Goal: Information Seeking & Learning: Learn about a topic

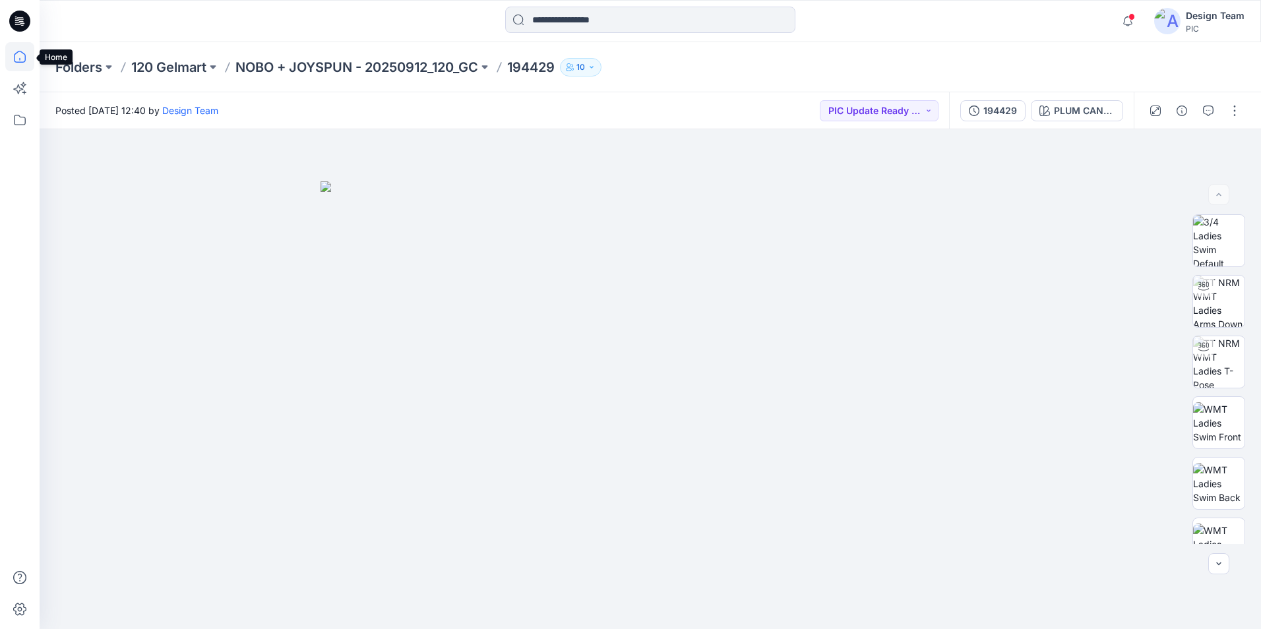
click at [18, 60] on icon at bounding box center [19, 56] width 29 height 29
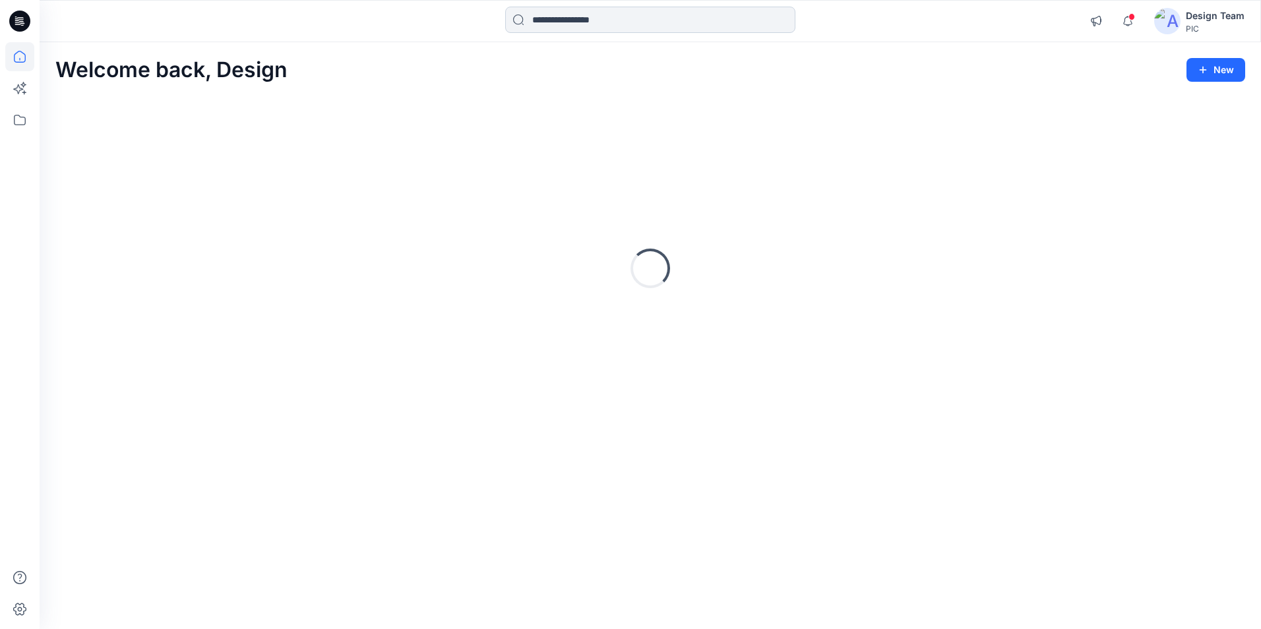
click at [633, 23] on input at bounding box center [650, 20] width 290 height 26
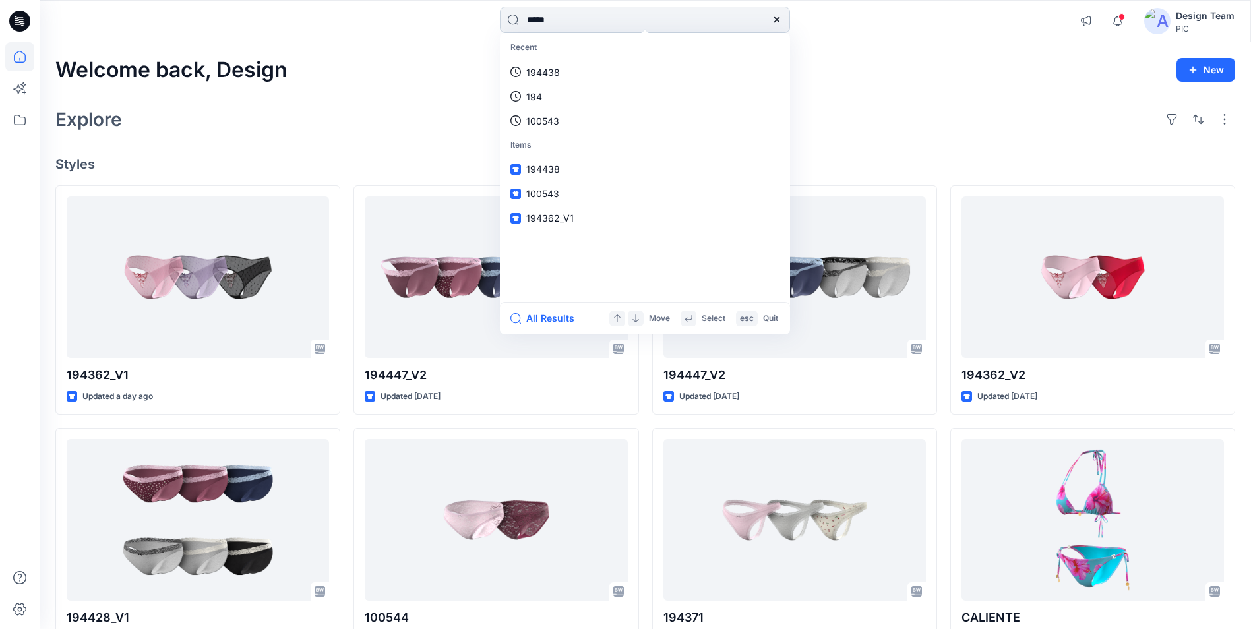
type input "******"
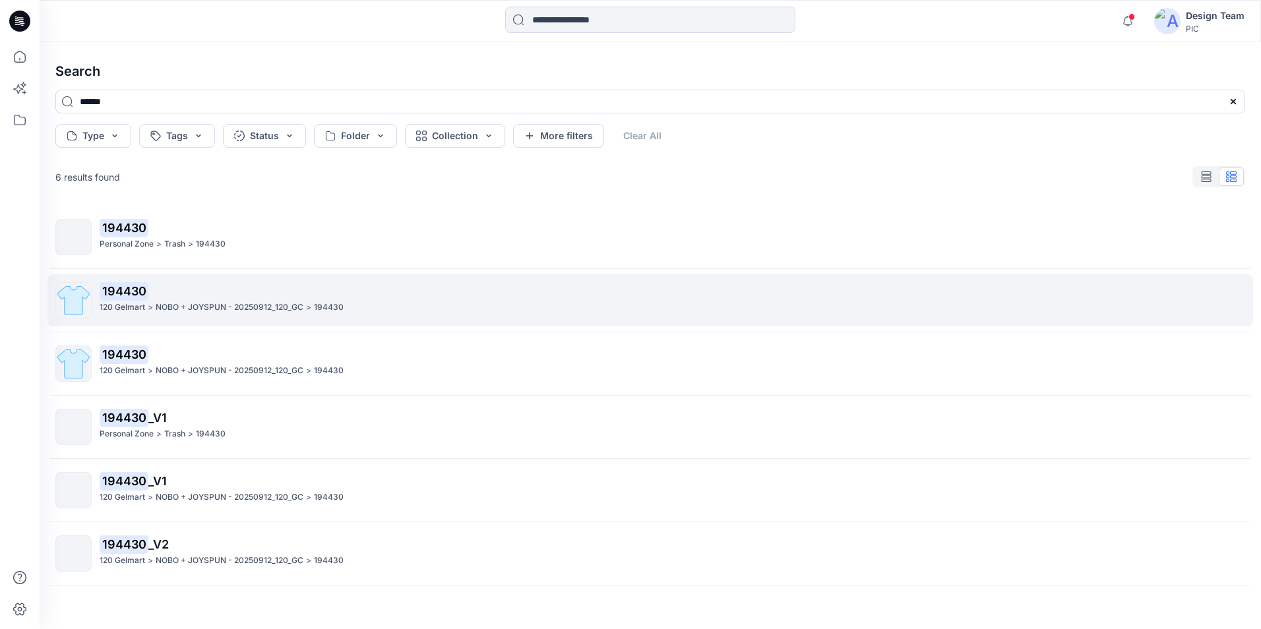
click at [164, 307] on p "NOBO + JOYSPUN - 20250912_120_GC" at bounding box center [230, 308] width 148 height 14
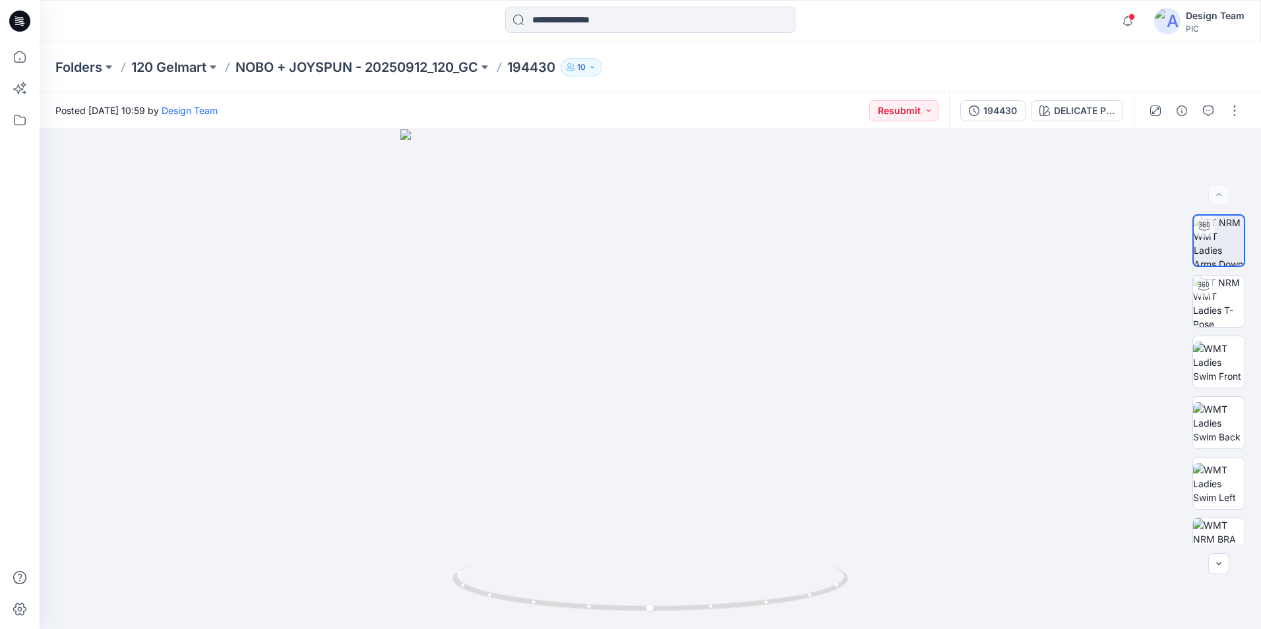
click at [992, 125] on div "194430 DELICATE PINK" at bounding box center [1041, 110] width 185 height 37
click at [997, 105] on div "194430" at bounding box center [1000, 111] width 34 height 15
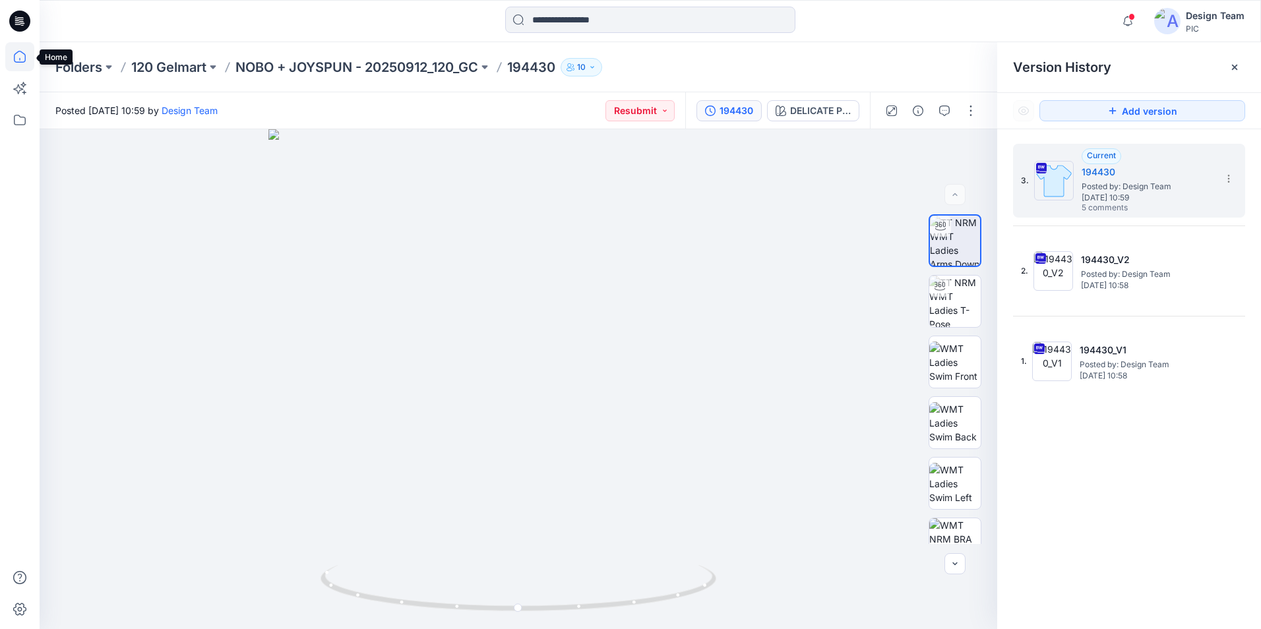
click at [22, 59] on icon at bounding box center [19, 56] width 29 height 29
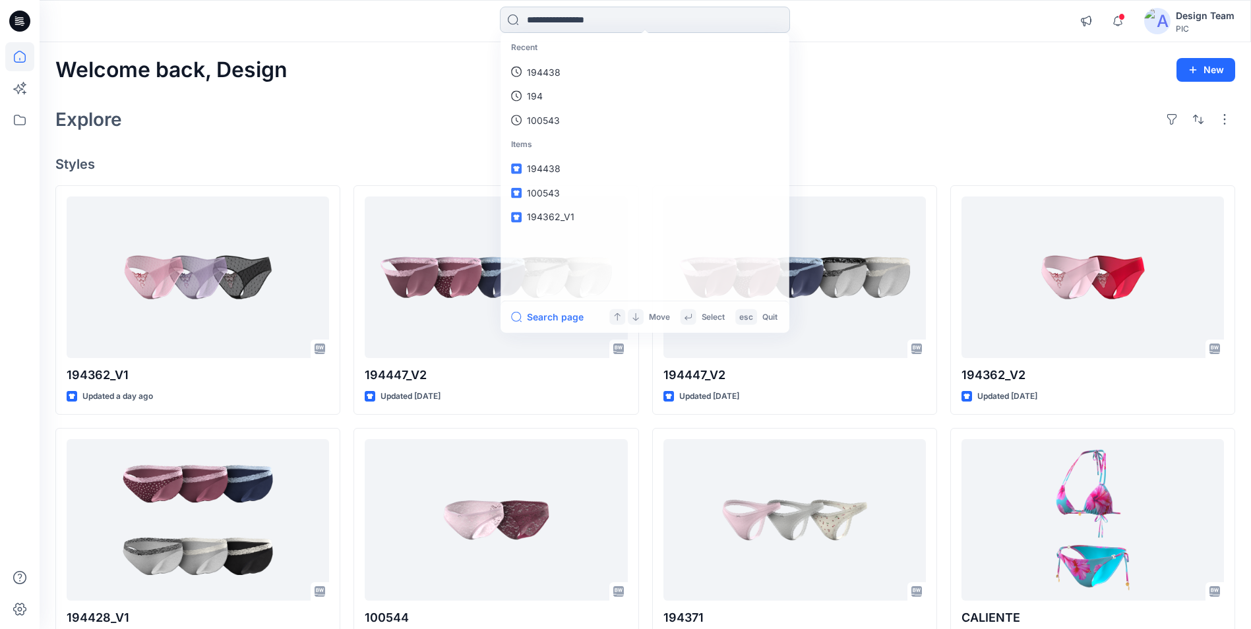
click at [547, 15] on input at bounding box center [645, 20] width 290 height 26
type input "******"
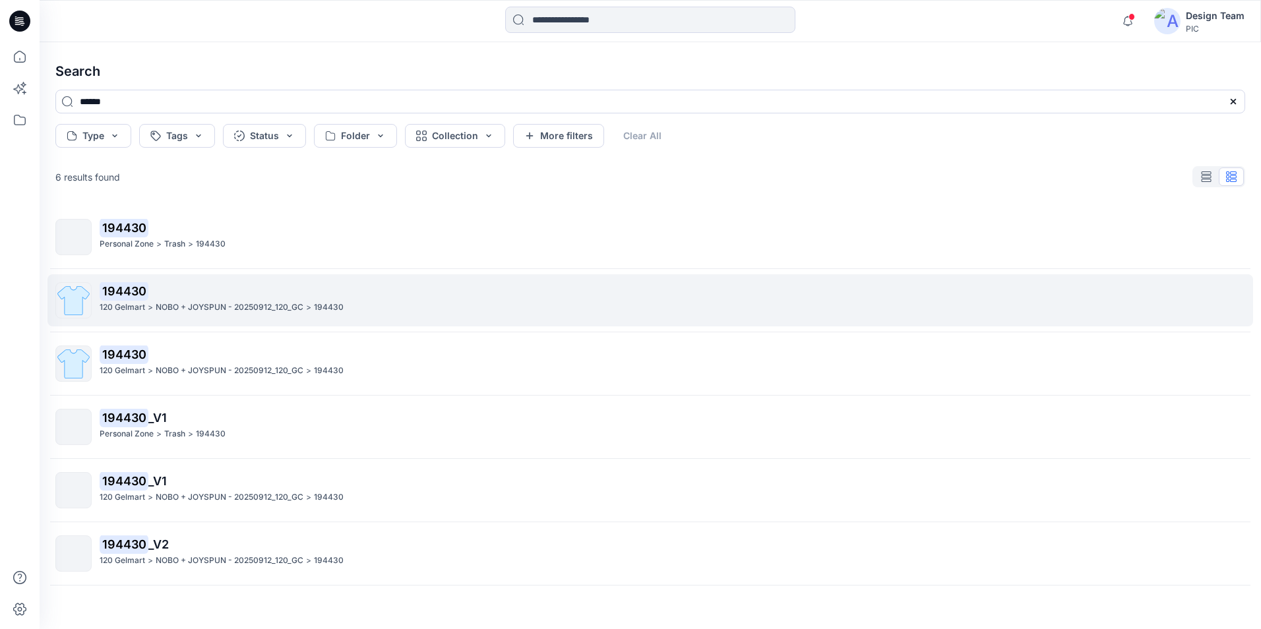
click at [233, 307] on p "NOBO + JOYSPUN - 20250912_120_GC" at bounding box center [230, 308] width 148 height 14
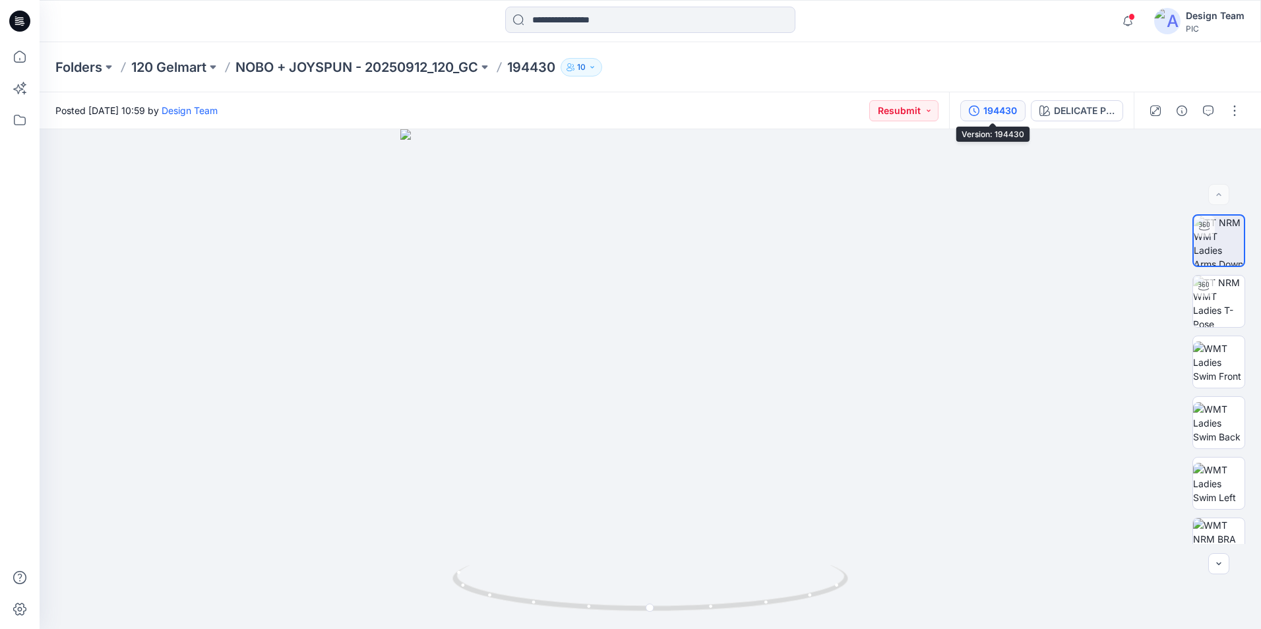
click at [990, 119] on button "194430" at bounding box center [992, 110] width 65 height 21
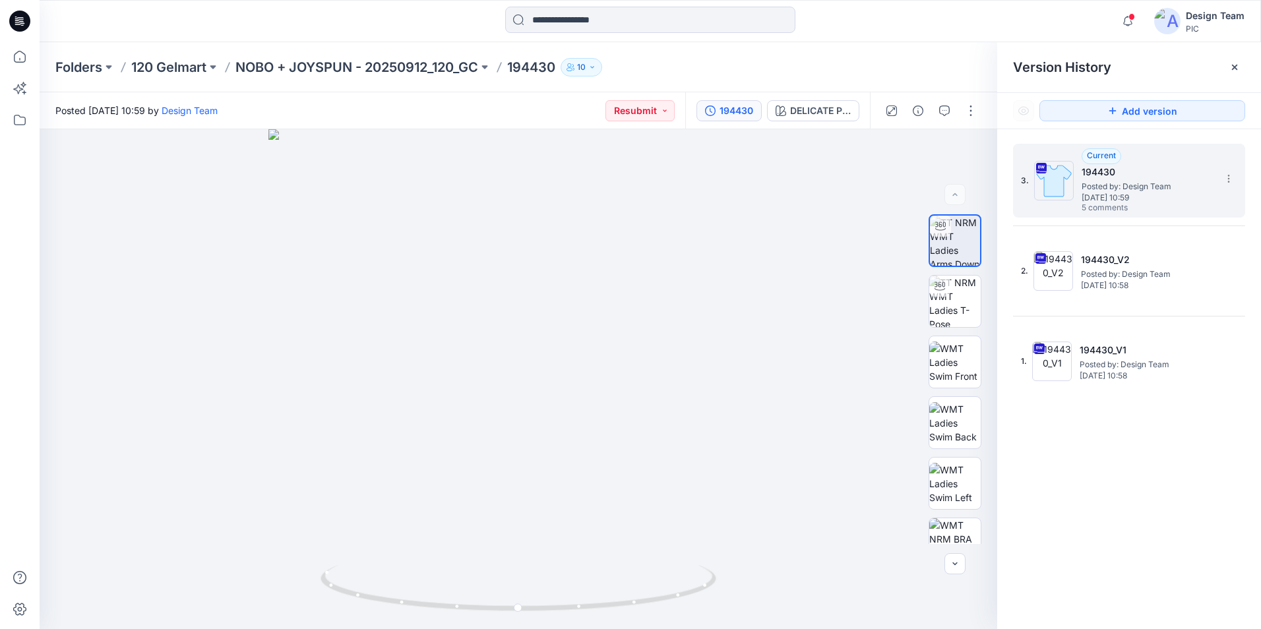
click at [1158, 183] on span "Posted by: Design Team" at bounding box center [1147, 186] width 132 height 13
click at [947, 111] on icon "button" at bounding box center [944, 110] width 11 height 11
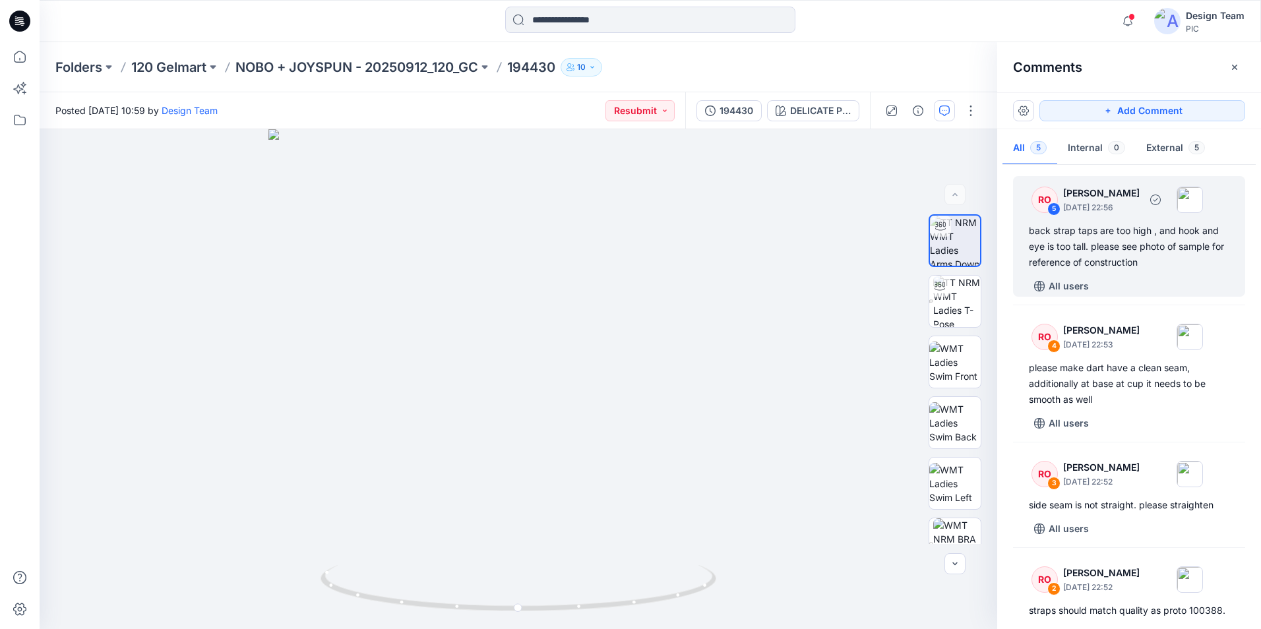
click at [1084, 225] on div "back strap taps are too high , and hook and eye is too tall. please see photo o…" at bounding box center [1128, 246] width 200 height 47
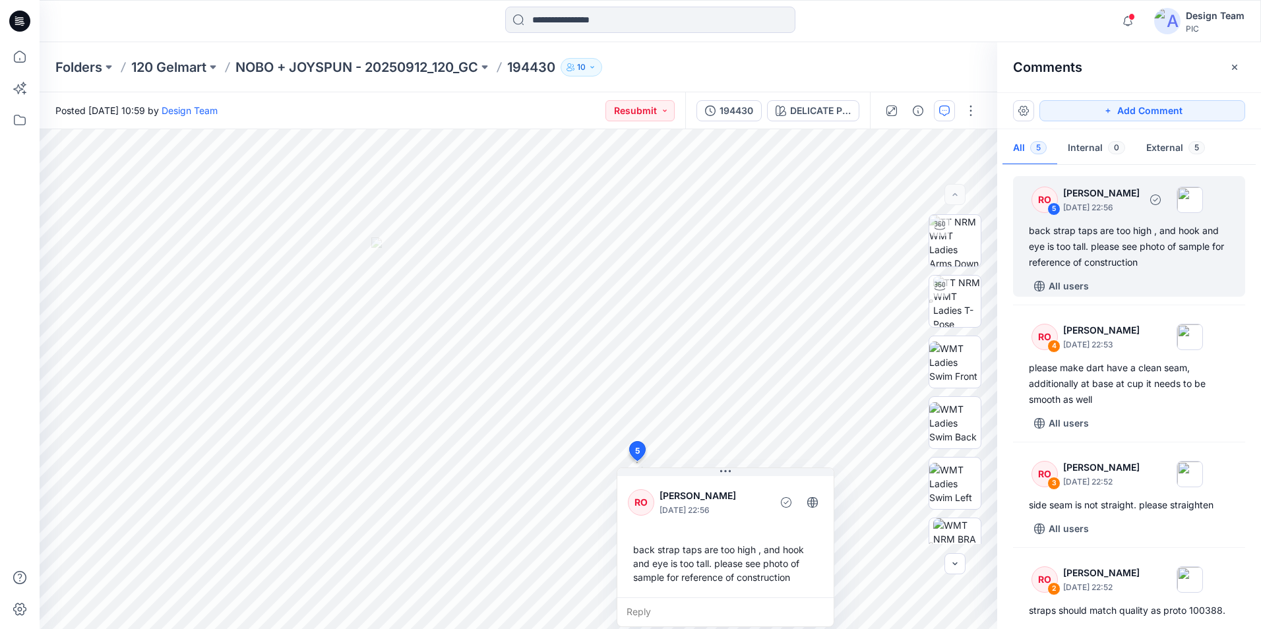
click at [1100, 241] on div "back strap taps are too high , and hook and eye is too tall. please see photo o…" at bounding box center [1128, 246] width 200 height 47
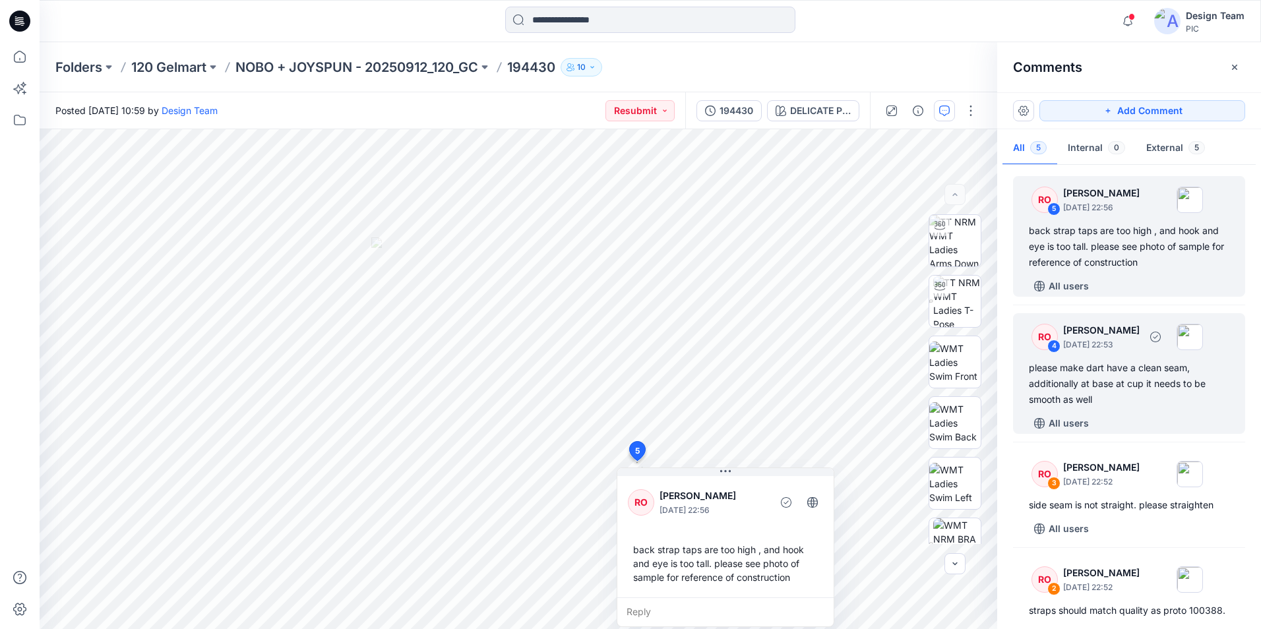
click at [1115, 365] on div "please make dart have a clean seam, additionally at base at cup it needs to be …" at bounding box center [1128, 383] width 200 height 47
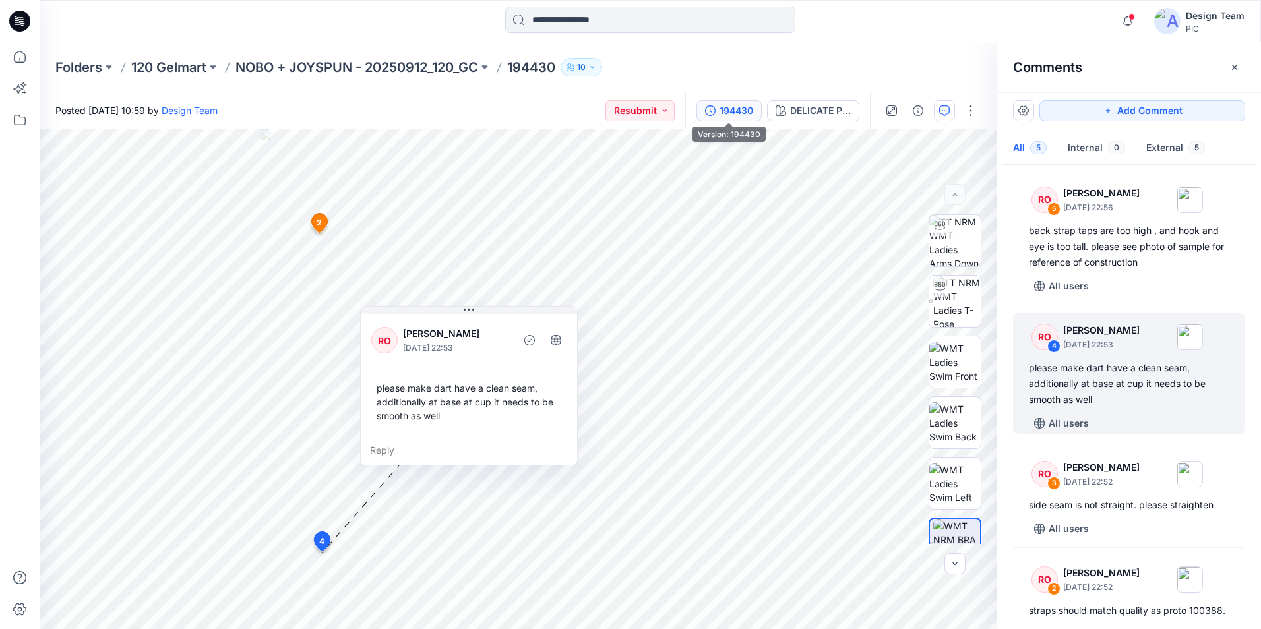
click at [722, 107] on div "194430" at bounding box center [736, 111] width 34 height 15
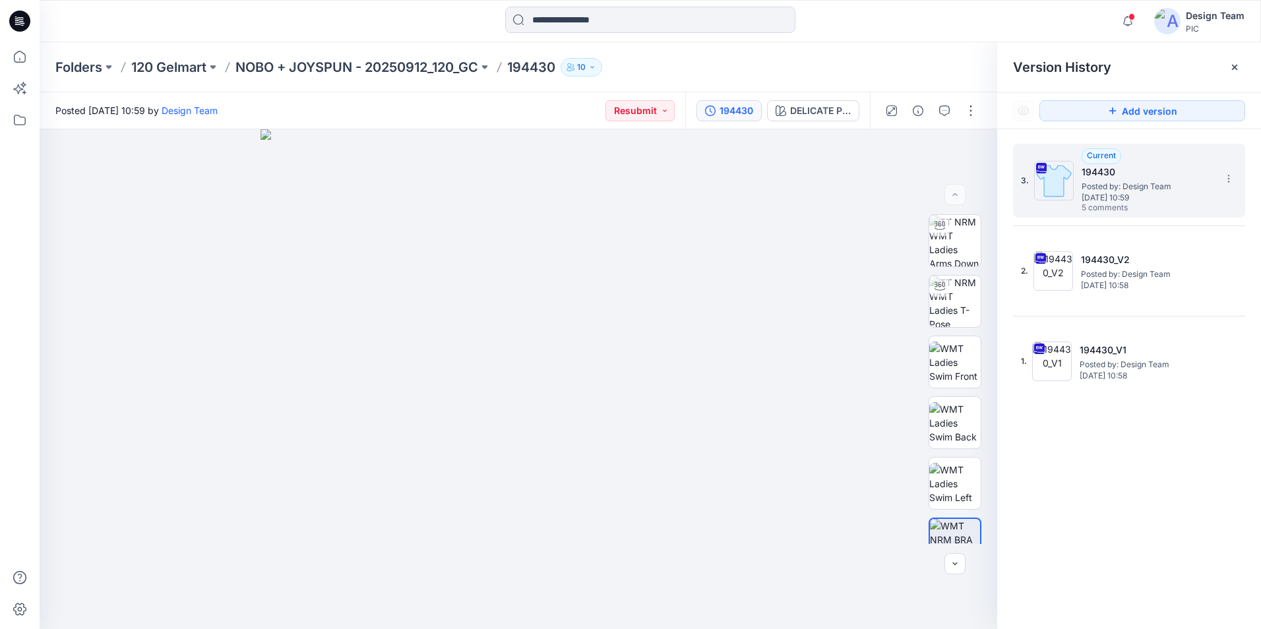
click at [1135, 190] on span "Posted by: Design Team" at bounding box center [1147, 186] width 132 height 13
click at [1228, 181] on icon at bounding box center [1228, 178] width 11 height 11
click at [1172, 205] on span "Download Source BW File" at bounding box center [1161, 204] width 111 height 16
click at [804, 75] on div "Folders 120 Gelmart NOBO + JOYSPUN - 20250912_120_GC 194430 10" at bounding box center [598, 67] width 1087 height 18
click at [713, 112] on icon "button" at bounding box center [710, 110] width 11 height 11
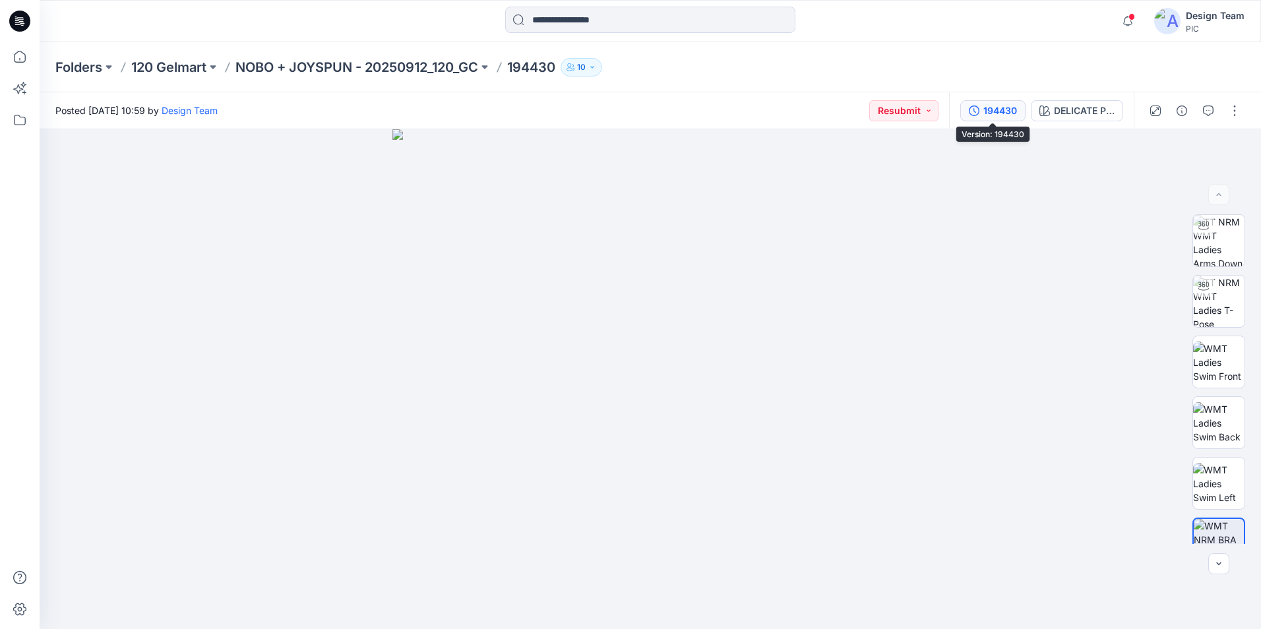
click at [997, 107] on div "194430" at bounding box center [1000, 111] width 34 height 15
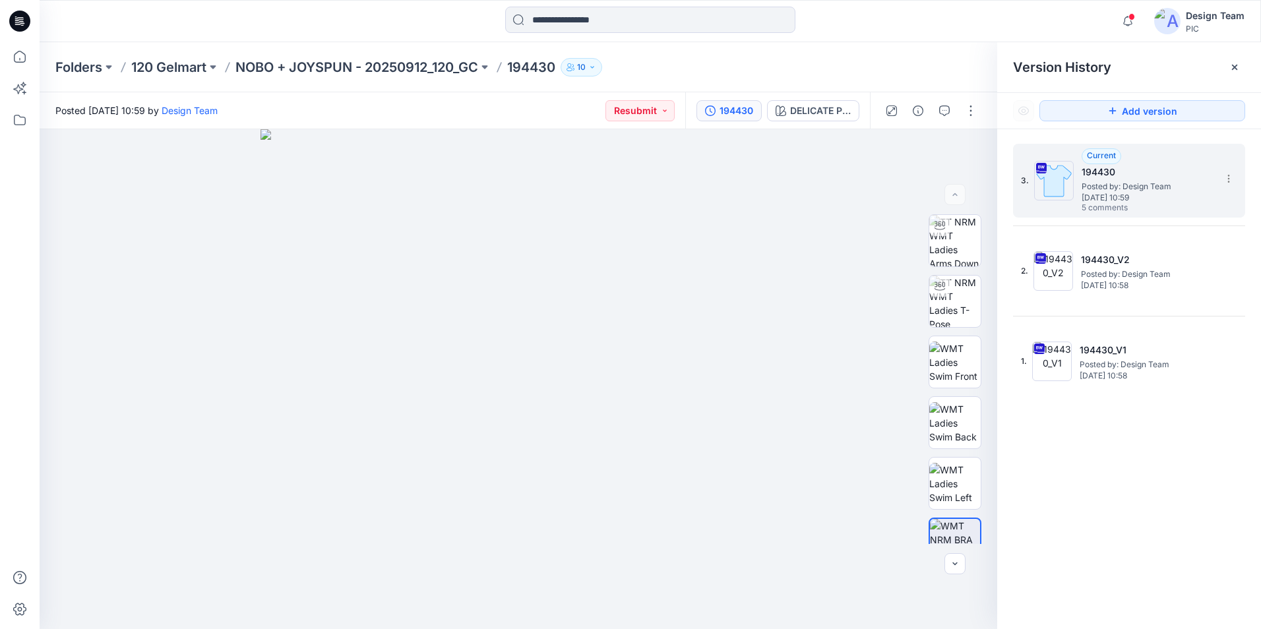
click at [1150, 173] on h5 "194430" at bounding box center [1147, 172] width 132 height 16
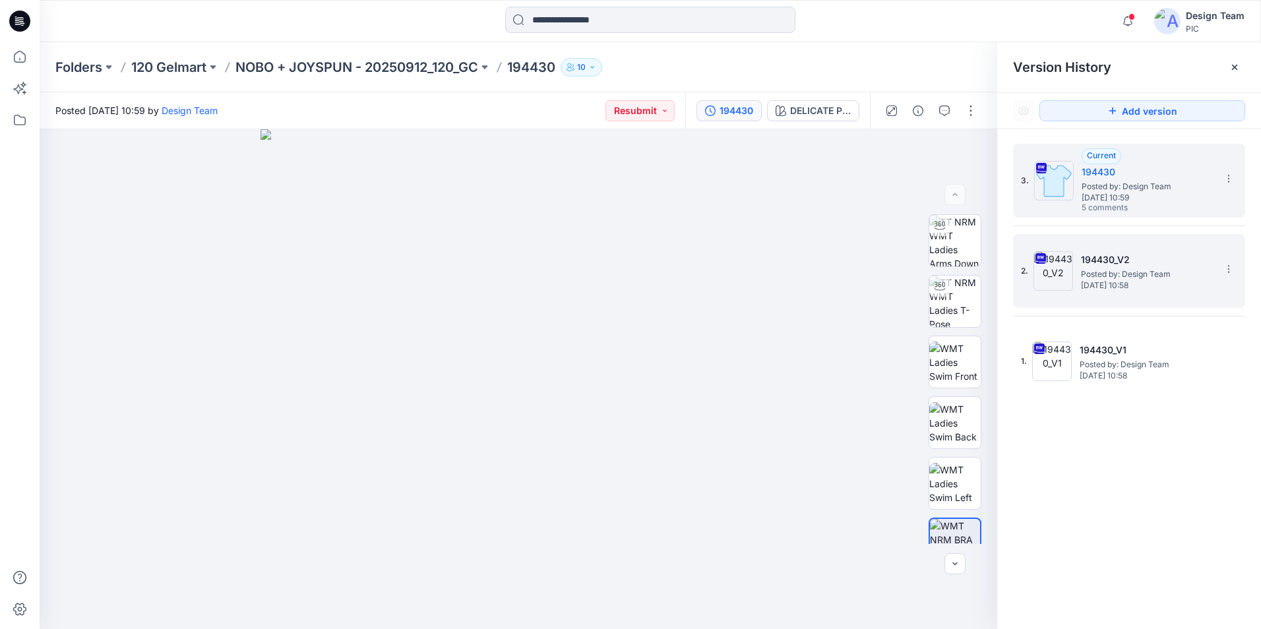
drag, startPoint x: 1117, startPoint y: 257, endPoint x: 1100, endPoint y: 252, distance: 17.9
click at [1117, 258] on h5 "194430_V2" at bounding box center [1147, 260] width 132 height 16
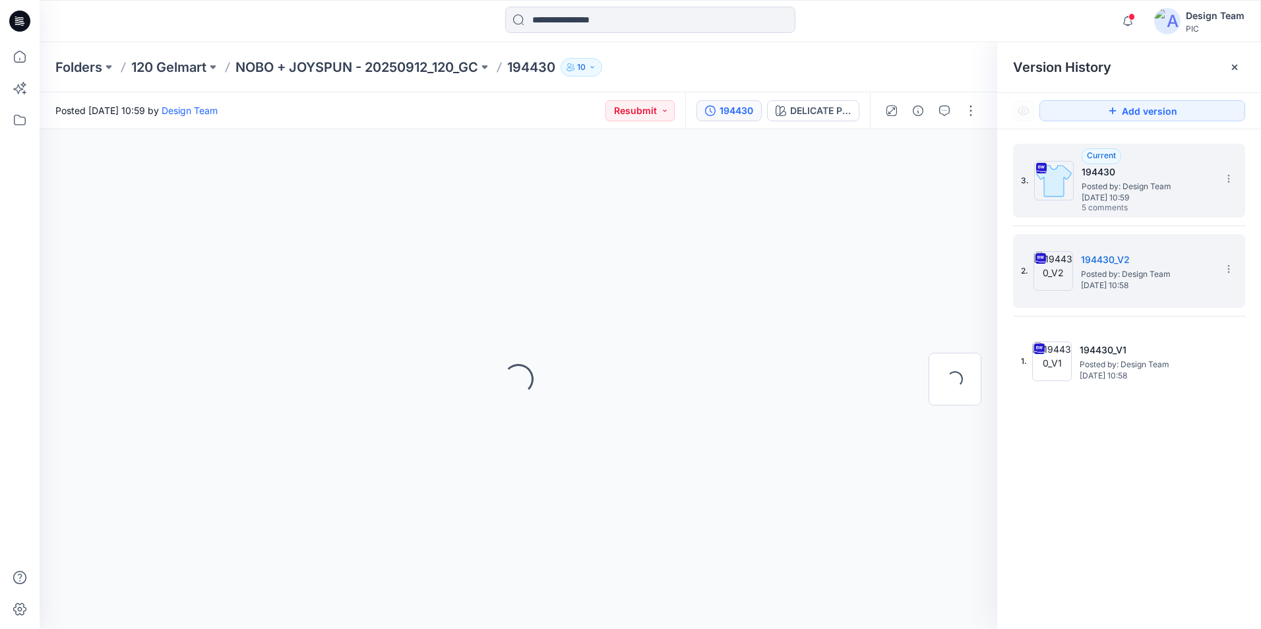
click at [1134, 185] on span "Posted by: Design Team" at bounding box center [1147, 186] width 132 height 13
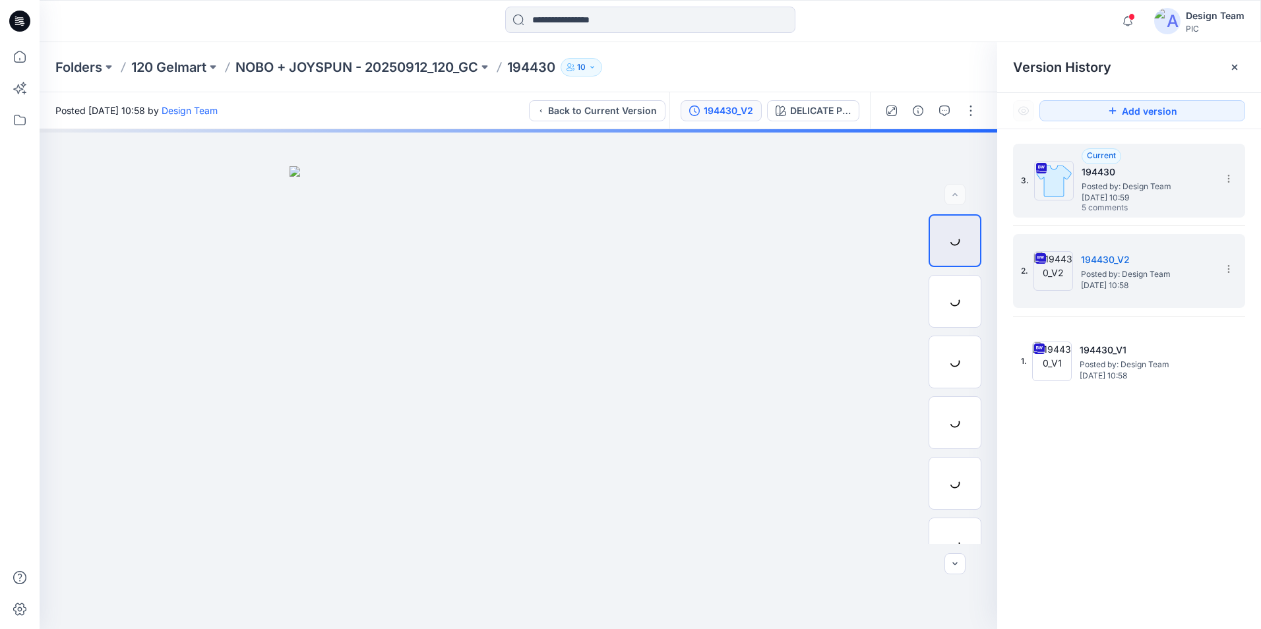
click at [1140, 202] on span "[DATE] 10:59" at bounding box center [1147, 197] width 132 height 9
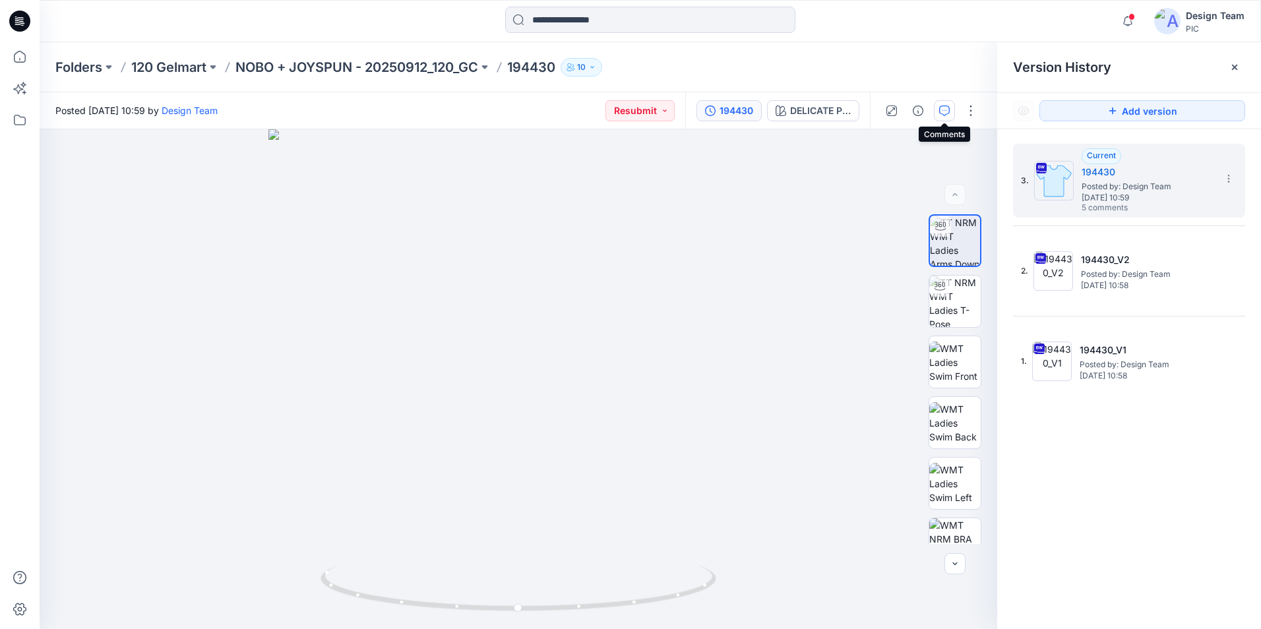
click at [949, 109] on icon "button" at bounding box center [944, 110] width 11 height 11
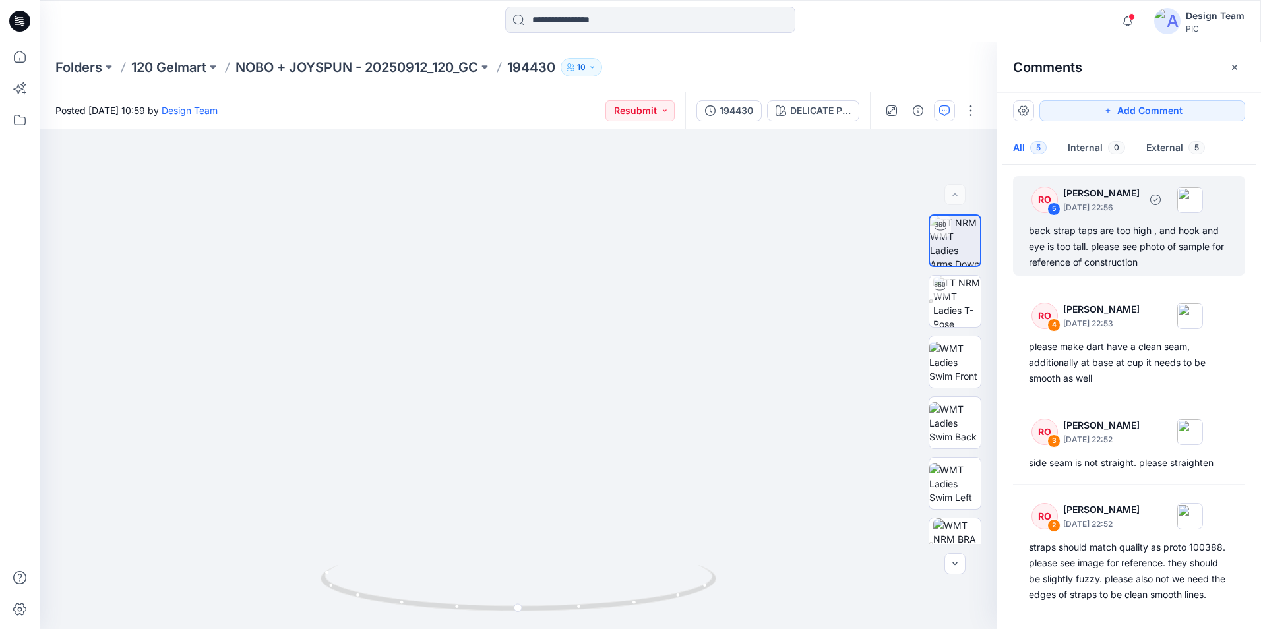
click at [1107, 247] on div "back strap taps are too high , and hook and eye is too tall. please see photo o…" at bounding box center [1128, 246] width 200 height 47
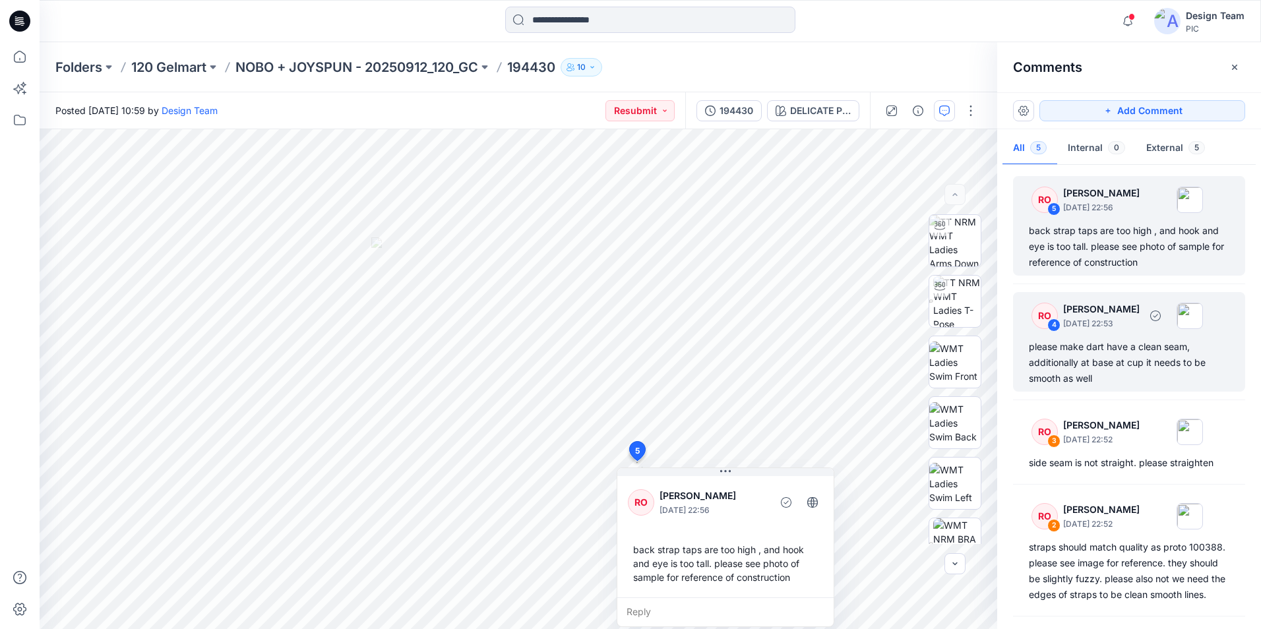
click at [1113, 354] on div "please make dart have a clean seam, additionally at base at cup it needs to be …" at bounding box center [1128, 362] width 200 height 47
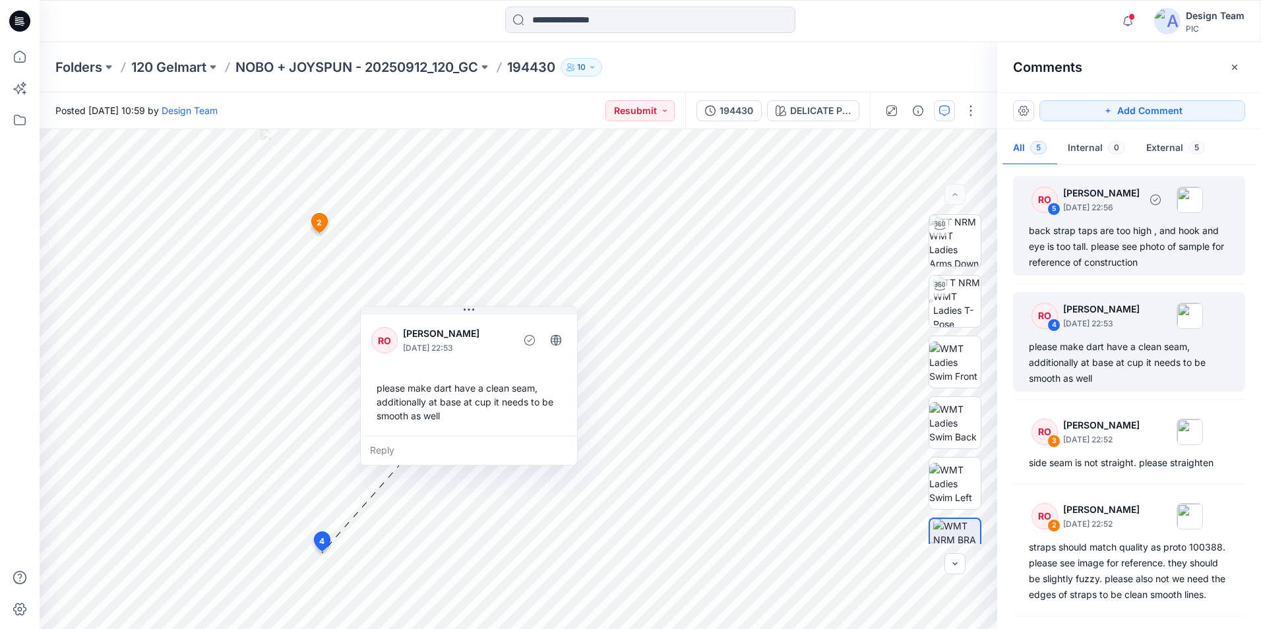
click at [1115, 238] on div "back strap taps are too high , and hook and eye is too tall. please see photo o…" at bounding box center [1128, 246] width 200 height 47
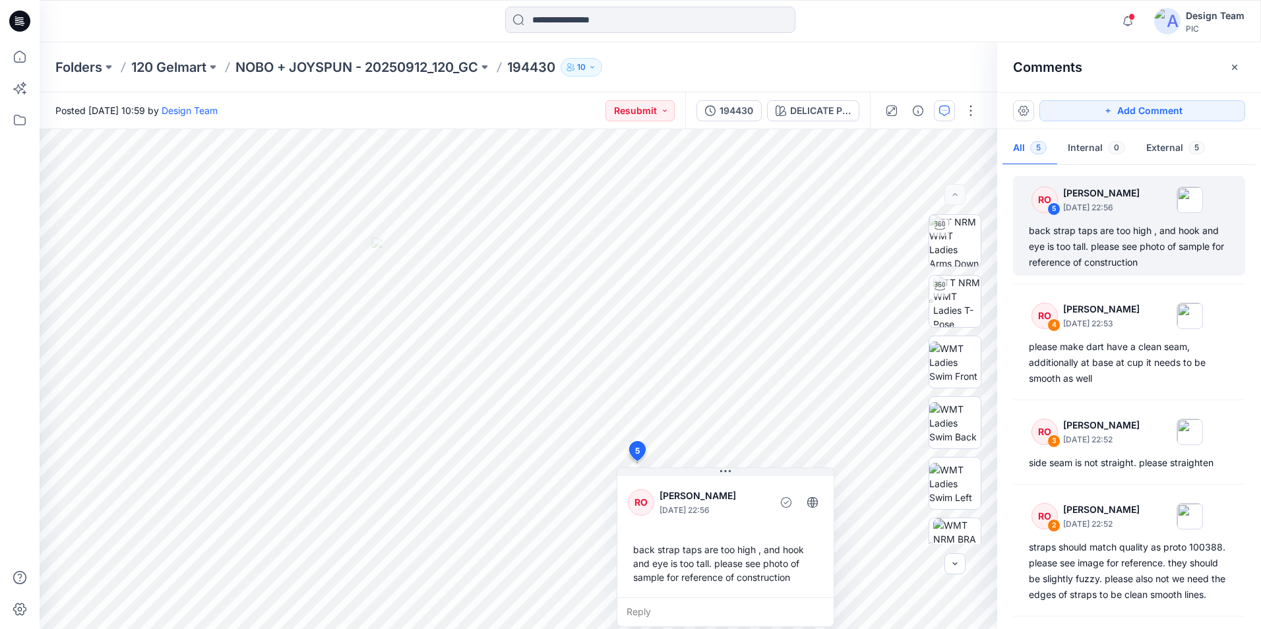
click at [1081, 28] on div "Notifications RO [PERSON_NAME] commented on 194447_V3 View Style 11 hours ago R…" at bounding box center [650, 21] width 1220 height 29
click at [1123, 235] on div "back strap taps are too high , and hook and eye is too tall. please see photo o…" at bounding box center [1128, 246] width 200 height 47
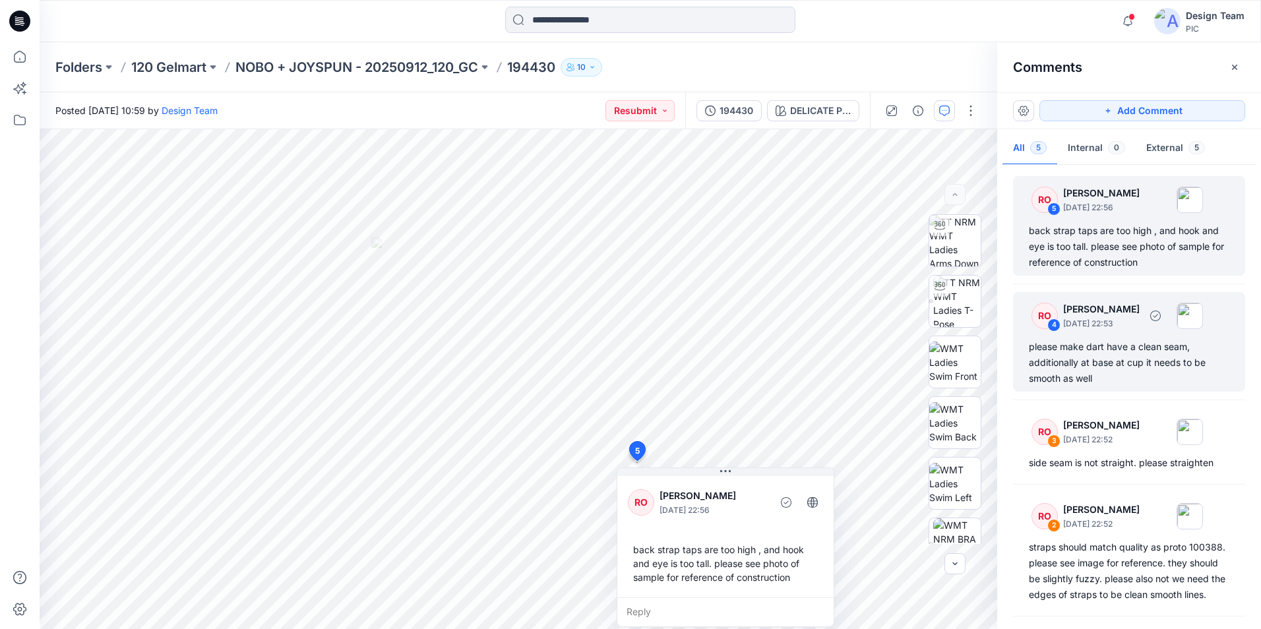
click at [1120, 349] on div "please make dart have a clean seam, additionally at base at cup it needs to be …" at bounding box center [1128, 362] width 200 height 47
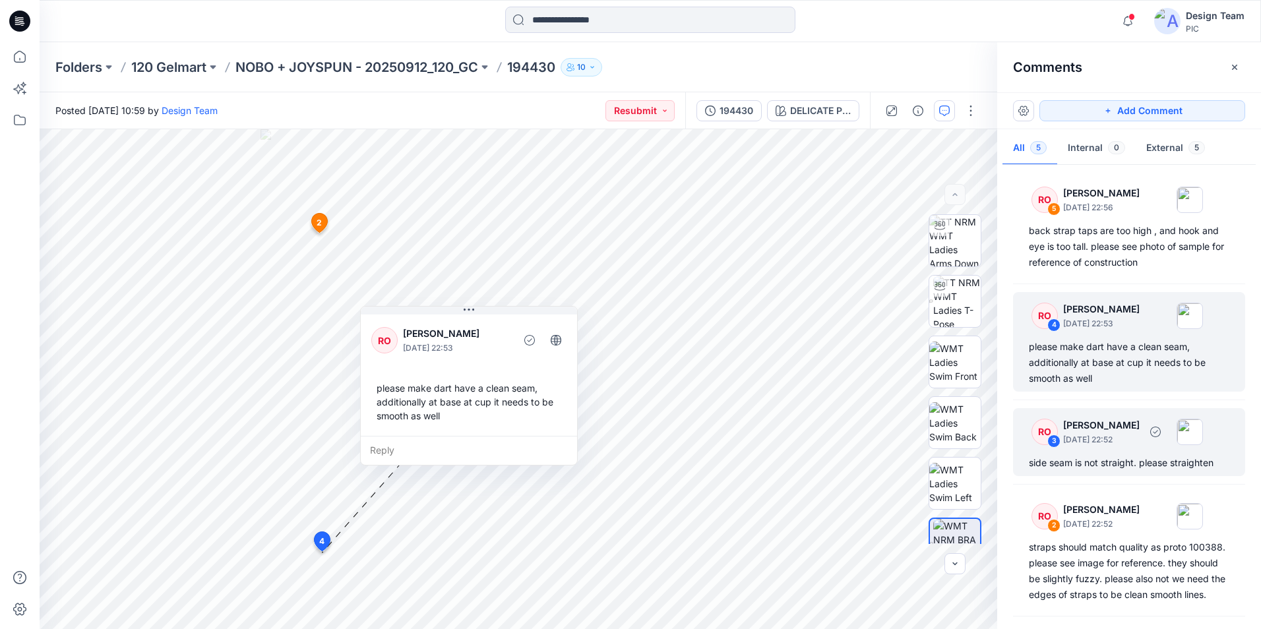
click at [1128, 456] on div "side seam is not straight. please straighten" at bounding box center [1128, 463] width 200 height 16
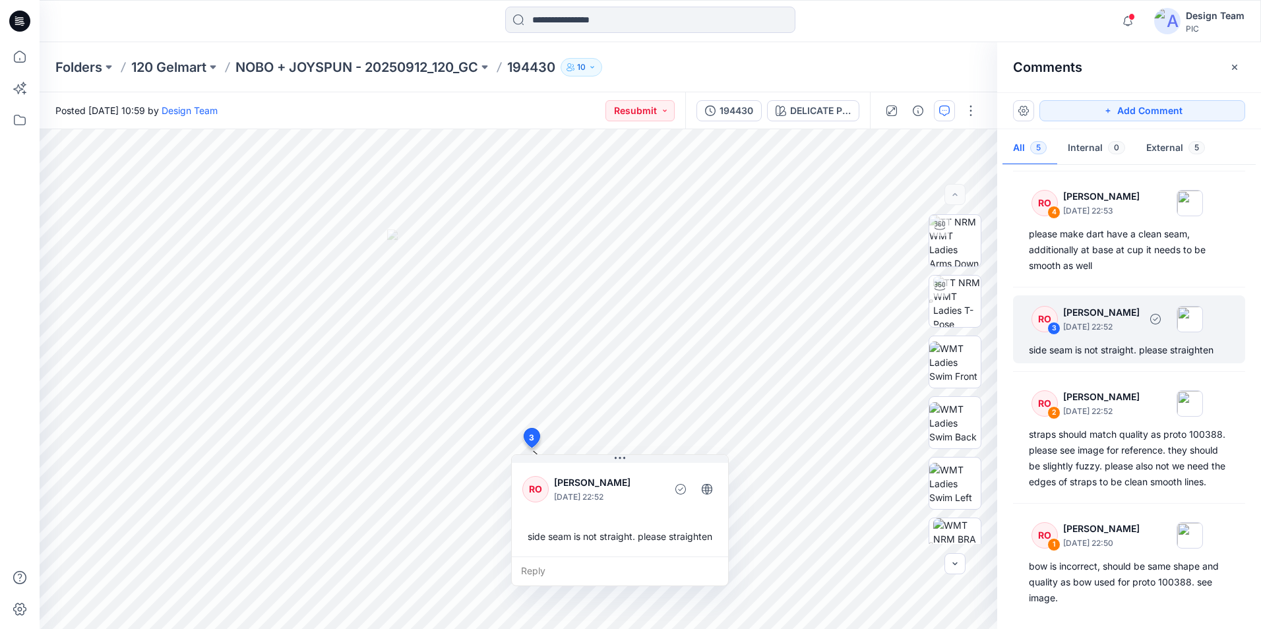
scroll to position [129, 0]
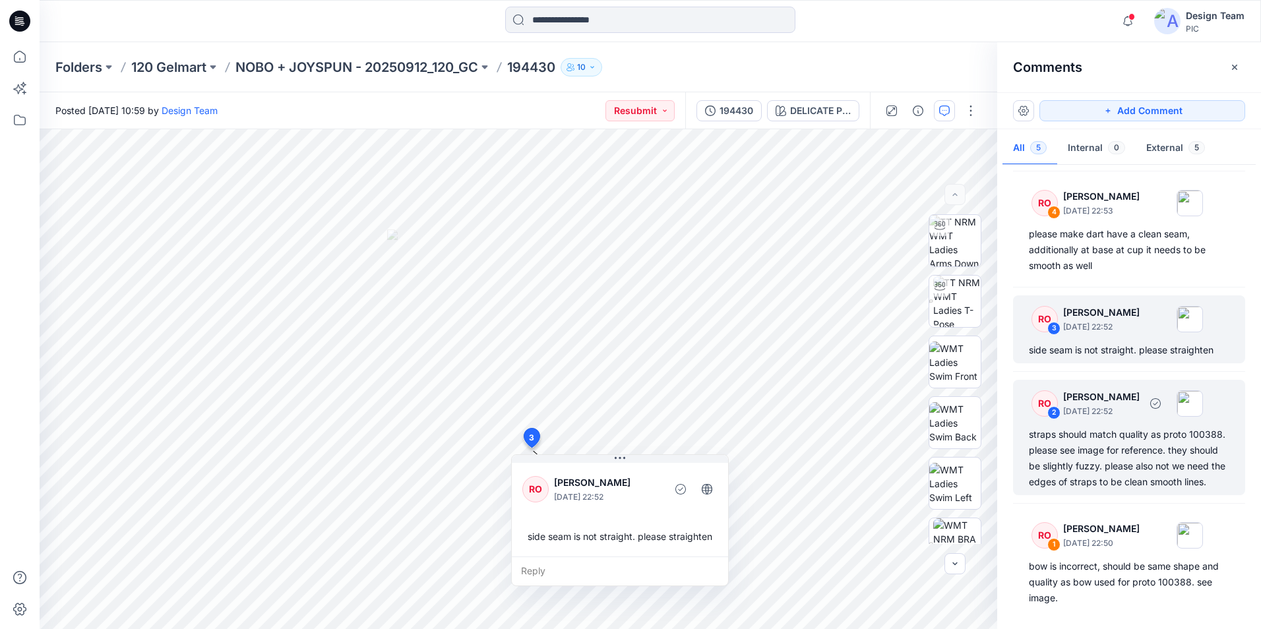
click at [1126, 440] on div "straps should match quality as proto 100388. please see image for reference. th…" at bounding box center [1128, 458] width 200 height 63
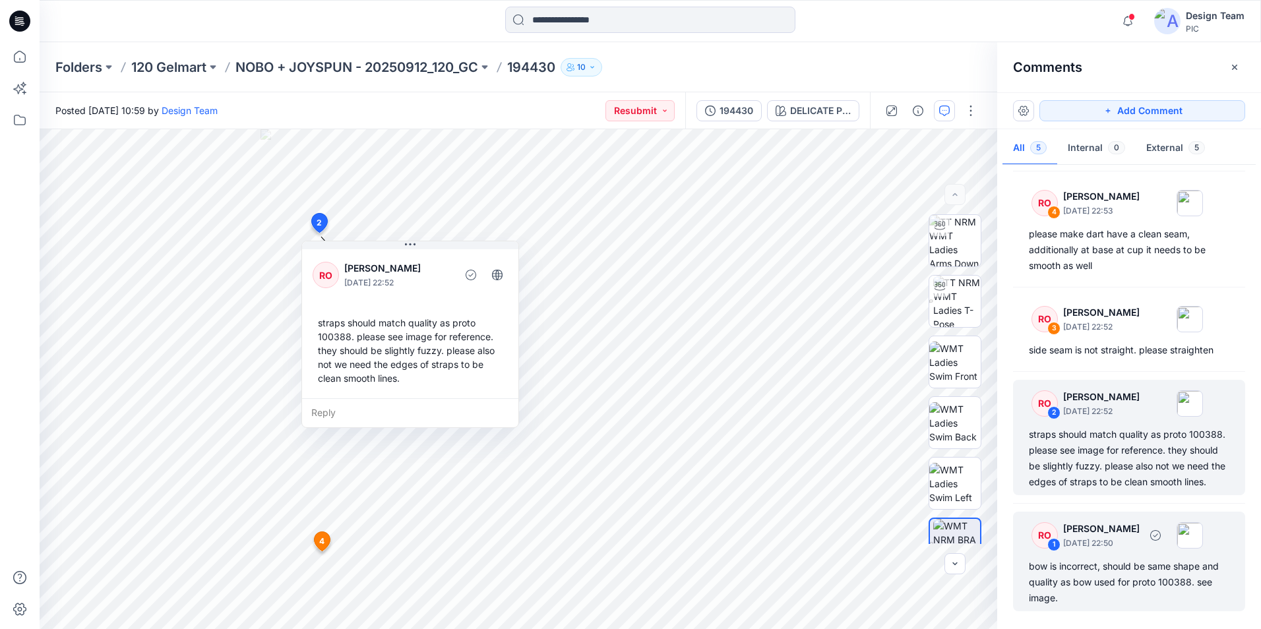
click at [1081, 579] on div "bow is incorrect, should be same shape and quality as bow used for proto 100388…" at bounding box center [1128, 581] width 200 height 47
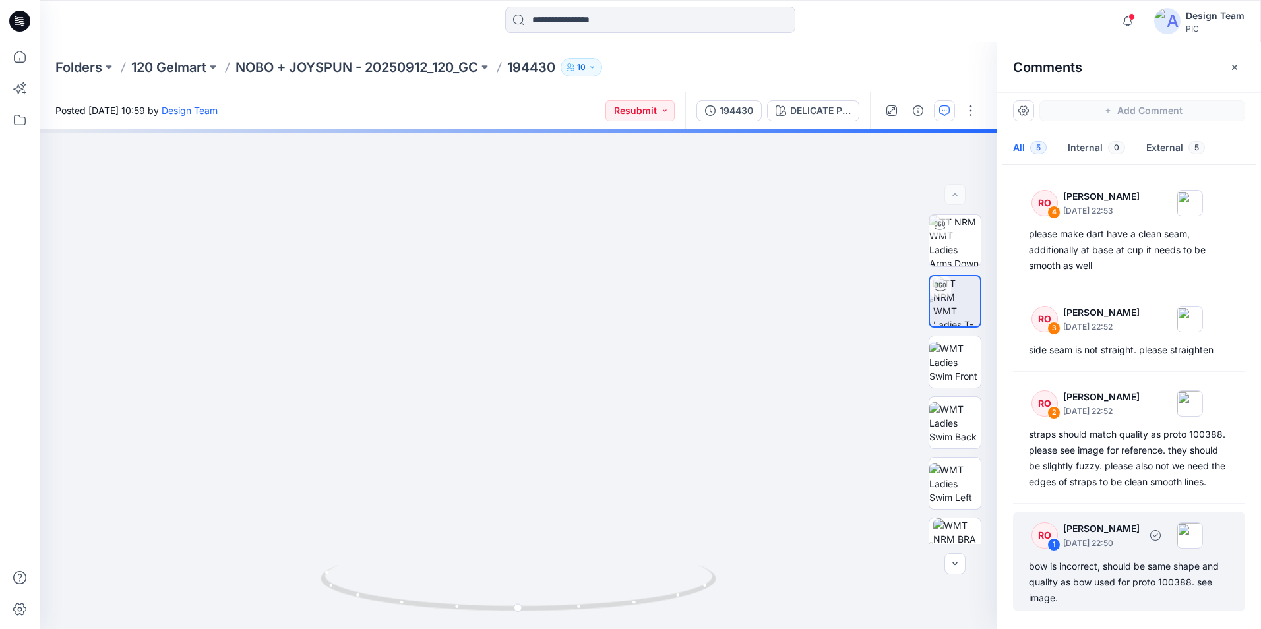
click at [1080, 579] on div "bow is incorrect, should be same shape and quality as bow used for proto 100388…" at bounding box center [1128, 581] width 200 height 47
click at [1081, 552] on div "RO 1 [PERSON_NAME] [DATE] 22:50" at bounding box center [1112, 535] width 182 height 36
click at [1106, 566] on div "bow is incorrect, should be same shape and quality as bow used for proto 100388…" at bounding box center [1128, 581] width 200 height 47
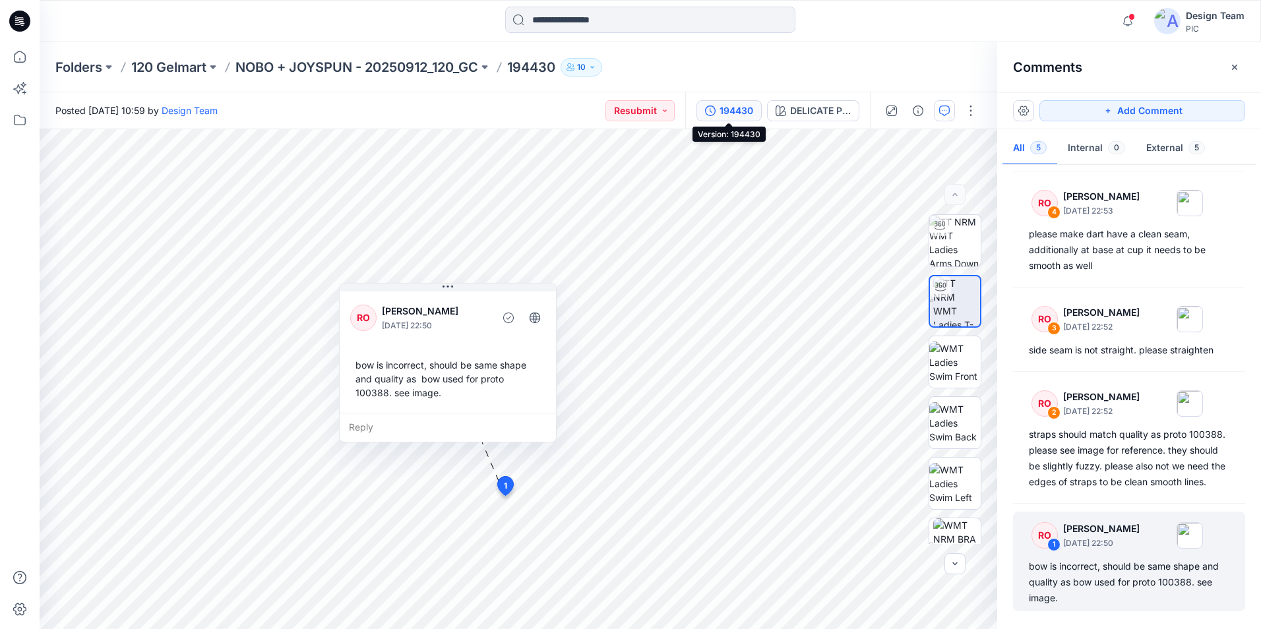
click at [729, 105] on div "194430" at bounding box center [736, 111] width 34 height 15
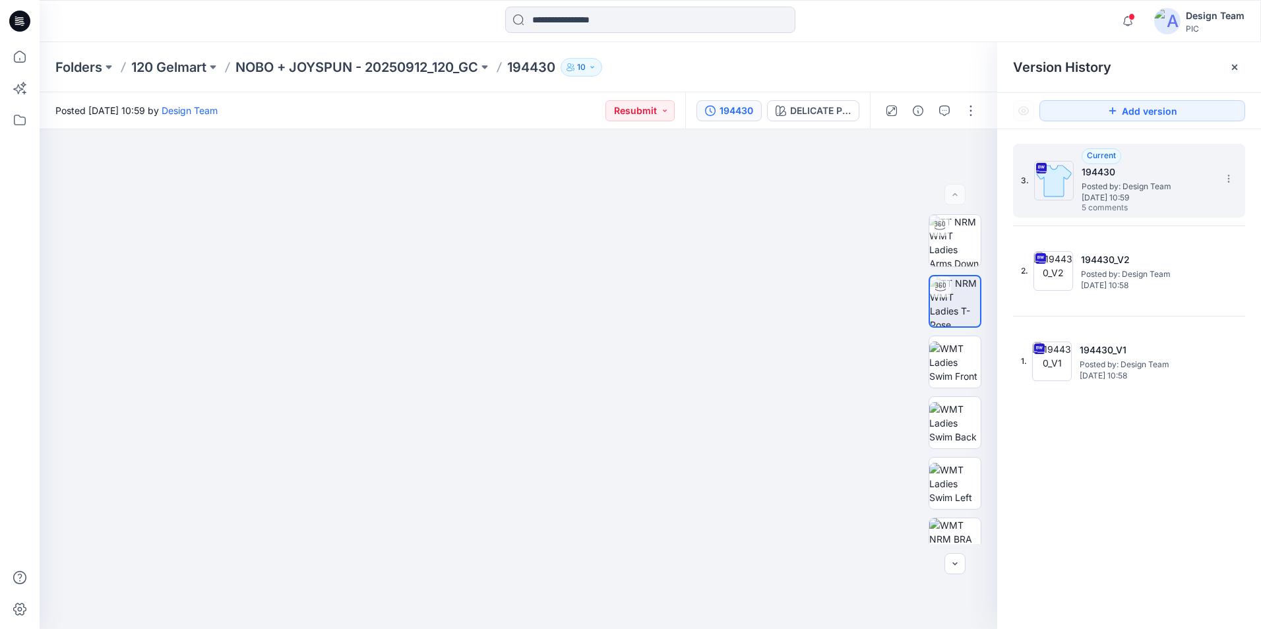
click at [1161, 180] on span "Posted by: Design Team" at bounding box center [1147, 186] width 132 height 13
drag, startPoint x: 1161, startPoint y: 179, endPoint x: 1108, endPoint y: 185, distance: 53.7
click at [1108, 185] on span "Posted by: Design Team" at bounding box center [1147, 186] width 132 height 13
click at [1228, 179] on icon at bounding box center [1228, 179] width 1 height 1
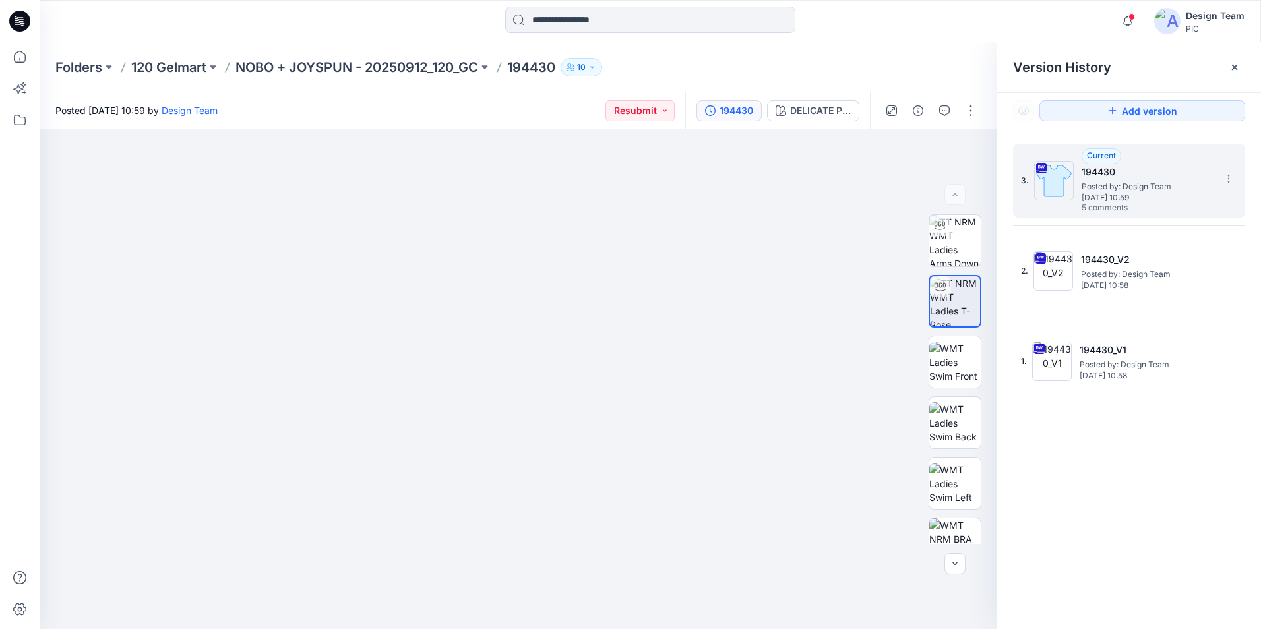
click at [1141, 172] on h5 "194430" at bounding box center [1147, 172] width 132 height 16
click at [937, 110] on button "button" at bounding box center [944, 110] width 21 height 21
